Goal: Task Accomplishment & Management: Manage account settings

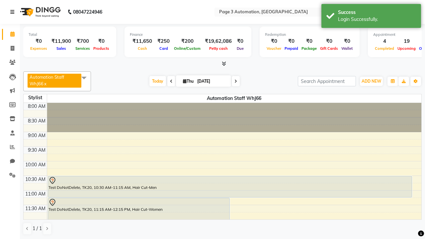
click at [14, 12] on icon at bounding box center [12, 12] width 4 height 5
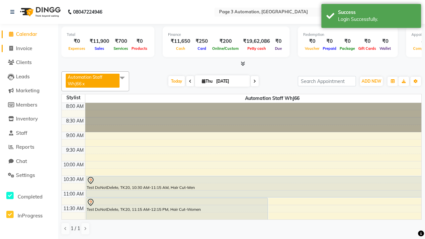
click at [29, 48] on span "Invoice" at bounding box center [24, 48] width 16 height 6
select select "2774"
select select "service"
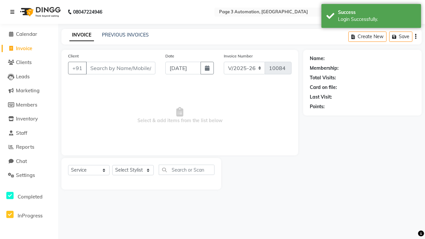
click at [14, 12] on icon at bounding box center [12, 12] width 4 height 5
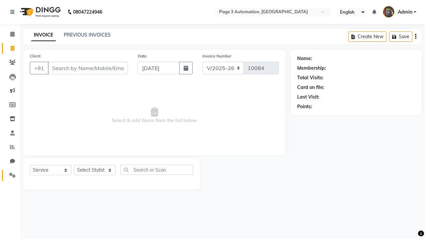
click at [10, 175] on icon at bounding box center [12, 175] width 6 height 5
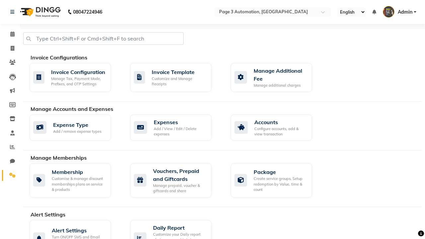
select select "2: 15"
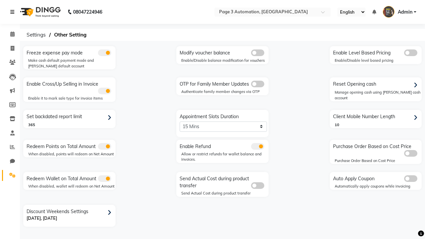
click at [14, 12] on icon at bounding box center [12, 12] width 4 height 5
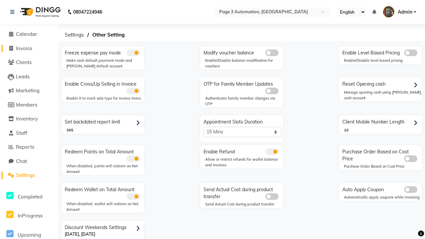
click at [29, 48] on span "Invoice" at bounding box center [24, 48] width 16 height 6
select select "2774"
select select "service"
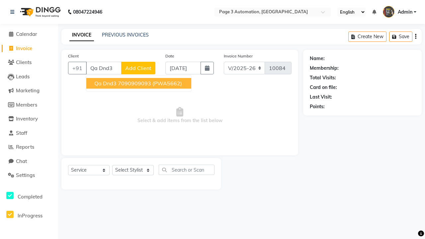
click at [139, 83] on ngb-highlight "7090909093" at bounding box center [134, 83] width 33 height 7
type input "7090909093"
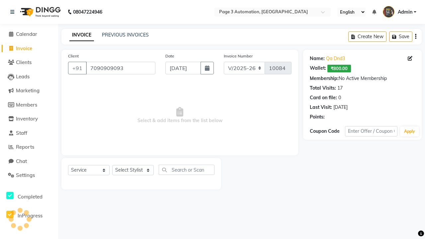
select select "71572"
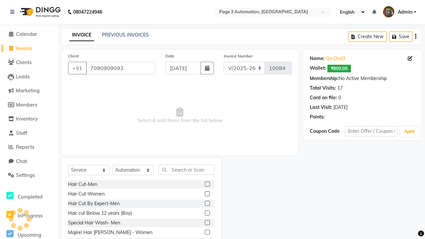
click at [207, 184] on label at bounding box center [207, 184] width 5 height 5
click at [207, 184] on input "checkbox" at bounding box center [207, 184] width 4 height 4
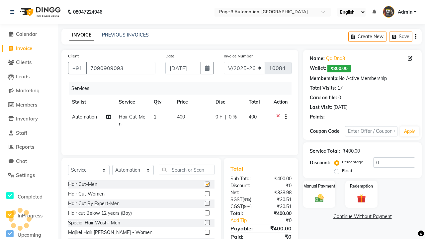
checkbox input "false"
click at [319, 186] on label "Manual Payment" at bounding box center [319, 186] width 33 height 6
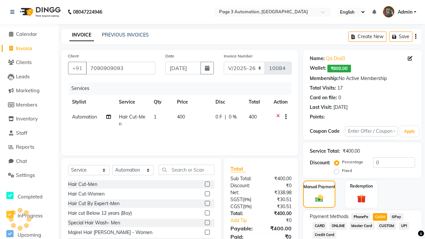
scroll to position [62, 0]
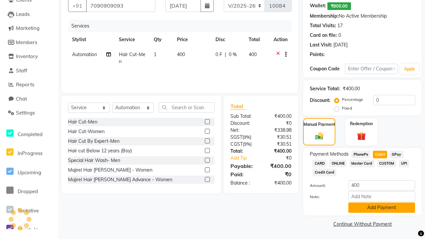
click at [381, 207] on button "Add Payment" at bounding box center [381, 207] width 67 height 10
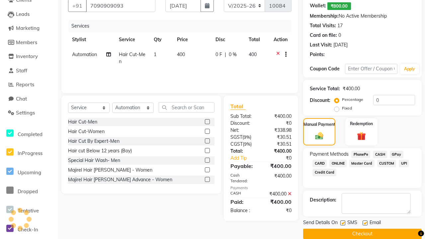
click at [343, 223] on label at bounding box center [342, 222] width 5 height 5
click at [343, 223] on input "checkbox" at bounding box center [342, 223] width 4 height 4
checkbox input "false"
click at [365, 223] on label at bounding box center [365, 222] width 5 height 5
click at [365, 223] on input "checkbox" at bounding box center [365, 223] width 4 height 4
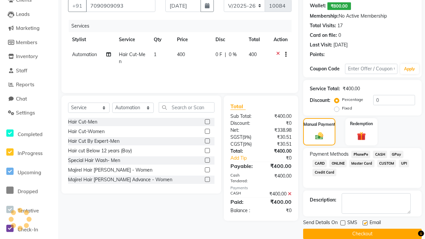
checkbox input "false"
click at [362, 234] on button "Checkout" at bounding box center [362, 234] width 119 height 10
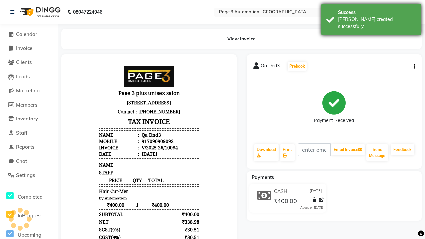
click at [371, 17] on div "[PERSON_NAME] created successfully." at bounding box center [377, 23] width 78 height 14
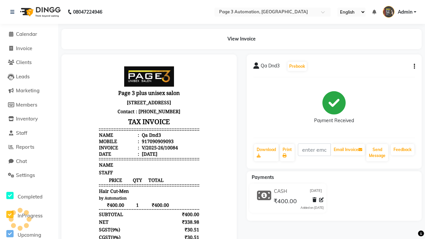
click at [413, 66] on button "button" at bounding box center [413, 66] width 4 height 7
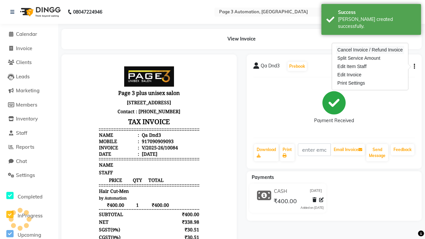
click at [370, 50] on div "Cancel Invoice / Refund Invoice" at bounding box center [370, 50] width 68 height 8
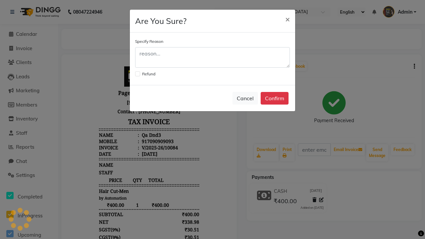
click at [137, 74] on label at bounding box center [137, 73] width 5 height 5
click at [137, 74] on input "checkbox" at bounding box center [137, 73] width 4 height 4
checkbox input "true"
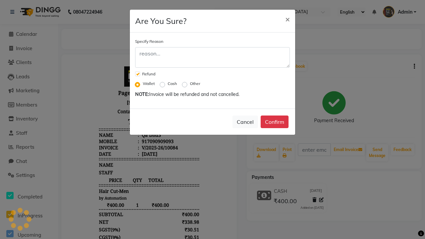
click at [172, 84] on label "Cash" at bounding box center [172, 84] width 9 height 6
click at [166, 84] on input "Cash" at bounding box center [163, 83] width 5 height 5
radio input "true"
click at [275, 122] on button "Confirm" at bounding box center [275, 122] width 28 height 13
